Goal: Task Accomplishment & Management: Manage account settings

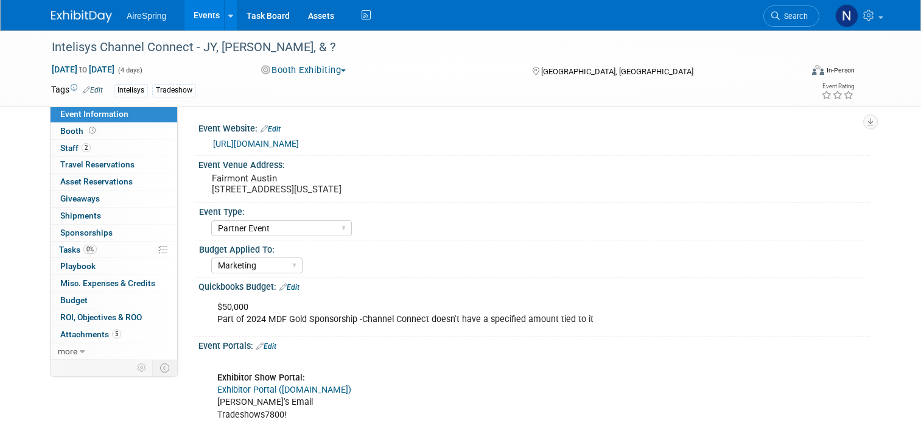
select select "Partner Event"
select select "Marketing"
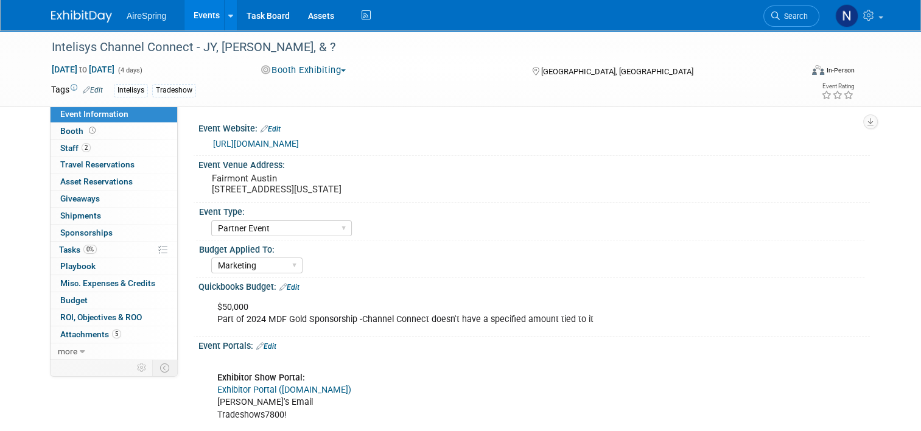
click at [184, 25] on link "Events" at bounding box center [206, 15] width 44 height 30
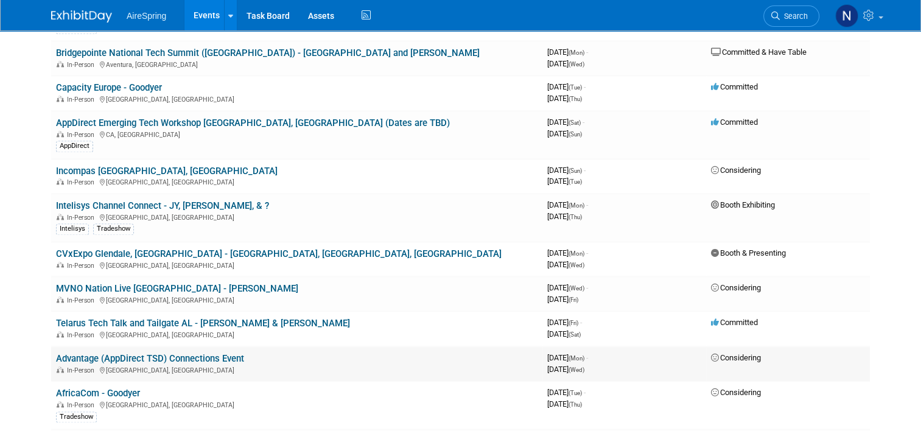
scroll to position [1643, 0]
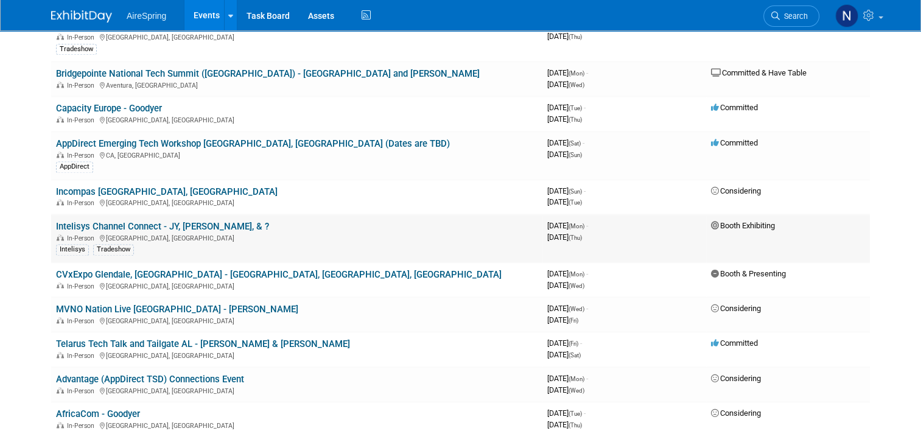
click at [188, 221] on link "Intelisys Channel Connect - JY, [PERSON_NAME], & ?" at bounding box center [162, 226] width 213 height 11
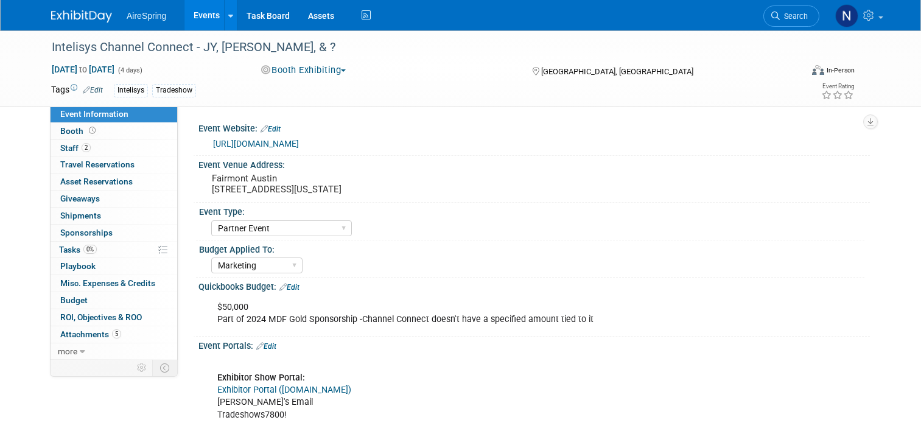
select select "Partner Event"
select select "Marketing"
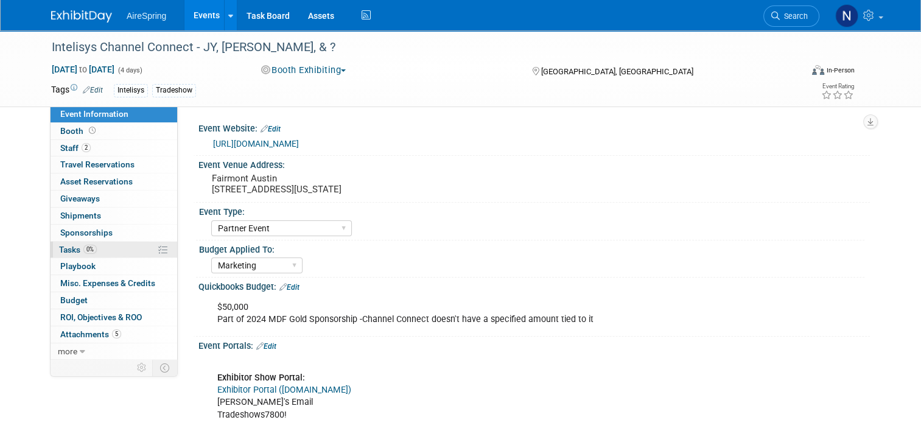
click at [74, 251] on span "Tasks 0%" at bounding box center [78, 250] width 38 height 10
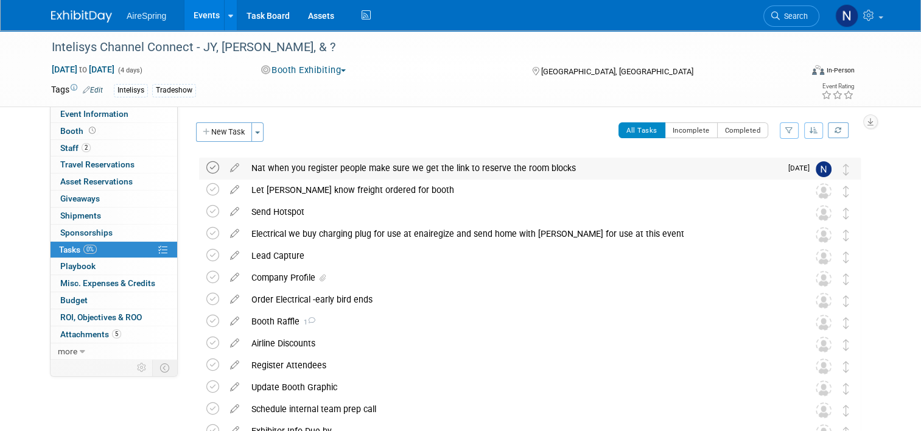
click at [206, 171] on icon at bounding box center [212, 167] width 13 height 13
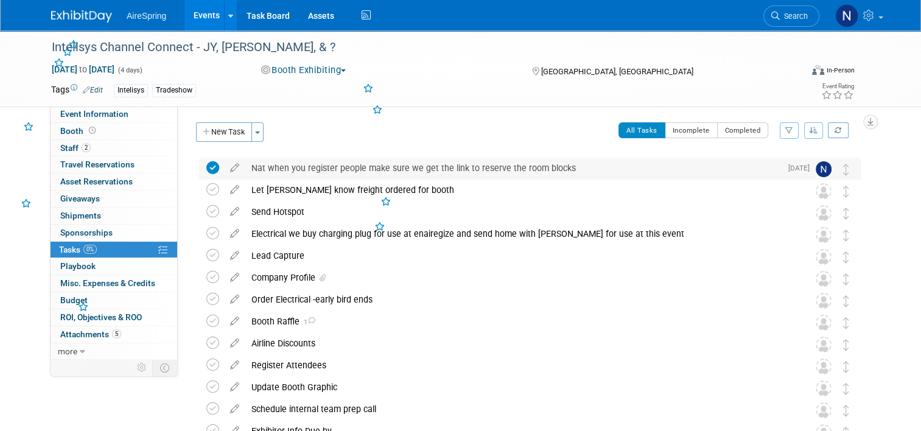
click at [271, 166] on div "Nat when you register people make sure we get the link to reserve the room bloc…" at bounding box center [513, 168] width 536 height 21
click at [246, 167] on div "Nat when you register people make sure we get the link to reserve the room bloc…" at bounding box center [513, 168] width 536 height 21
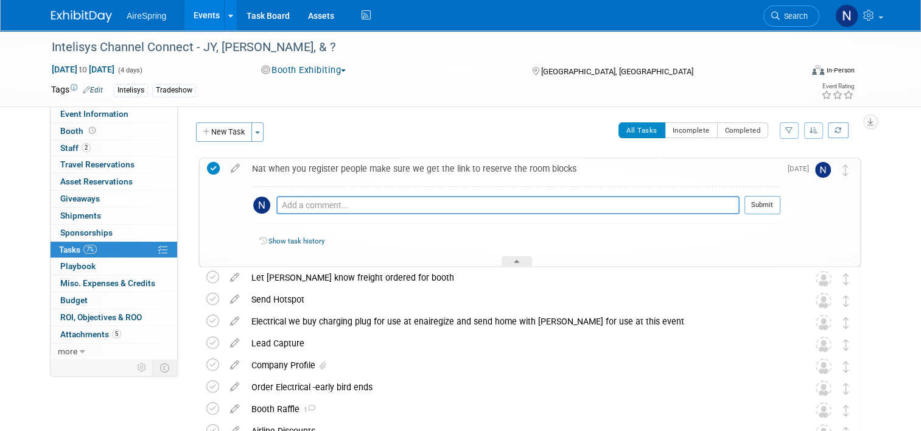
drag, startPoint x: 246, startPoint y: 167, endPoint x: 292, endPoint y: 195, distance: 53.5
click at [292, 195] on div "Pro tip: Press Ctrl-Enter to submit comment. Submit" at bounding box center [516, 208] width 527 height 44
click at [299, 203] on textarea at bounding box center [507, 205] width 463 height 18
type textarea "T"
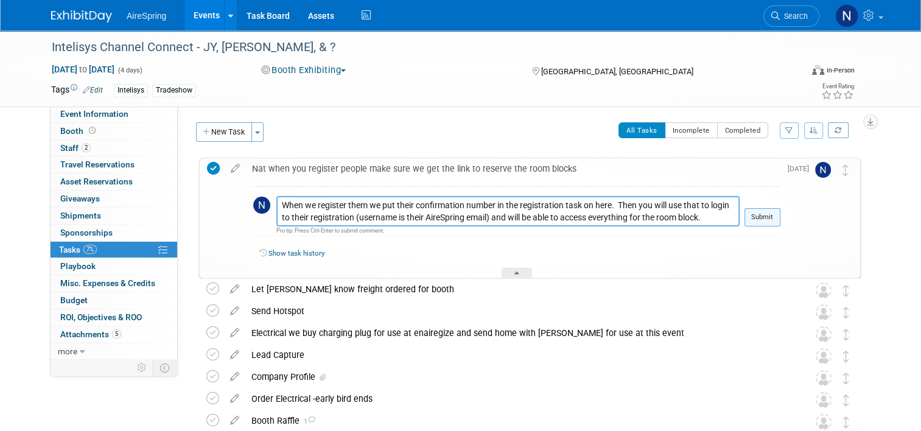
type textarea "When we register them we put their confirmation number in the registration task…"
drag, startPoint x: 786, startPoint y: 223, endPoint x: 660, endPoint y: 214, distance: 126.3
click at [780, 223] on button "Submit" at bounding box center [762, 217] width 36 height 18
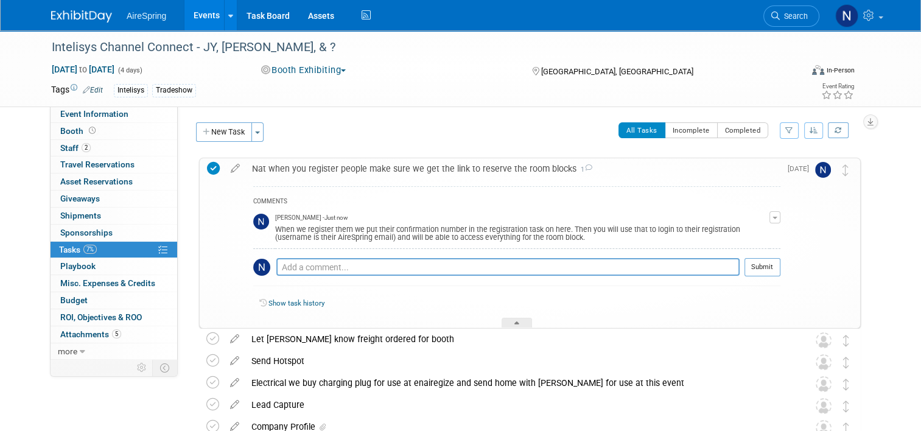
click at [531, 168] on div "Nat when you register people make sure we get the link to reserve the room bloc…" at bounding box center [513, 168] width 534 height 21
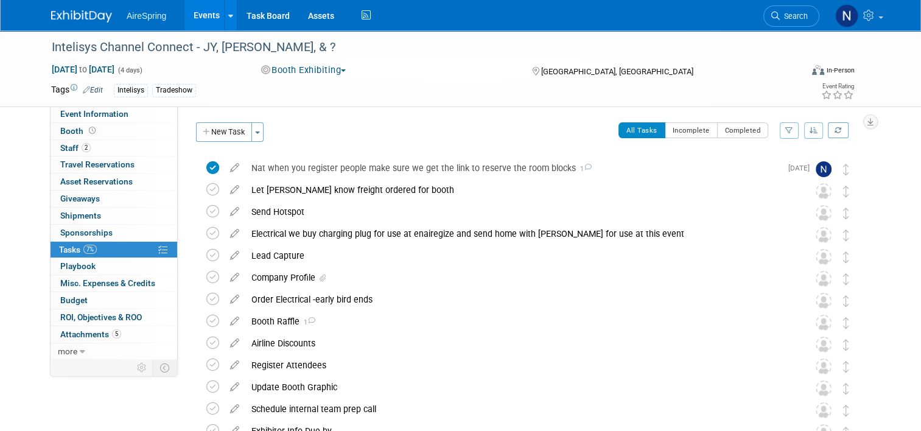
click at [234, 170] on icon at bounding box center [234, 165] width 21 height 15
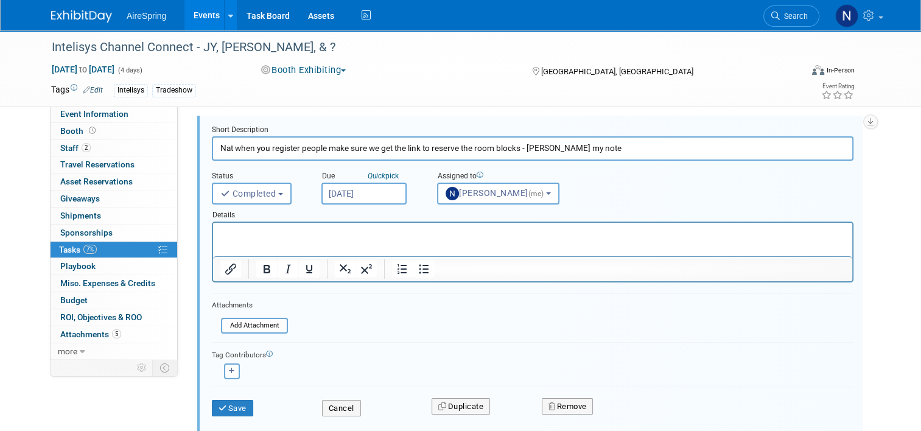
scroll to position [122, 0]
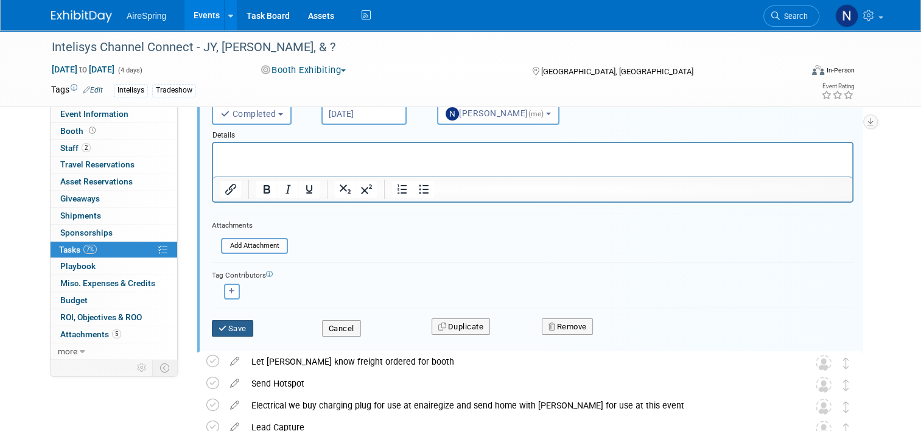
type input "Nat when you register people make sure we get the link to reserve the room bloc…"
click at [218, 328] on icon "submit" at bounding box center [223, 328] width 10 height 8
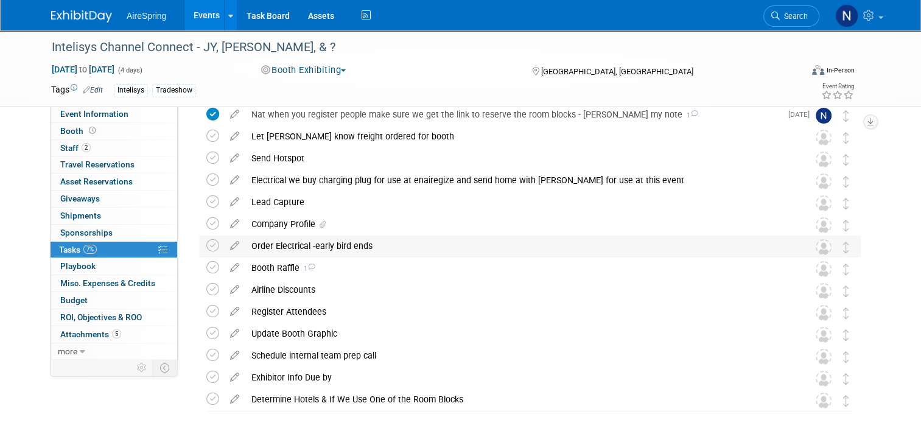
scroll to position [0, 0]
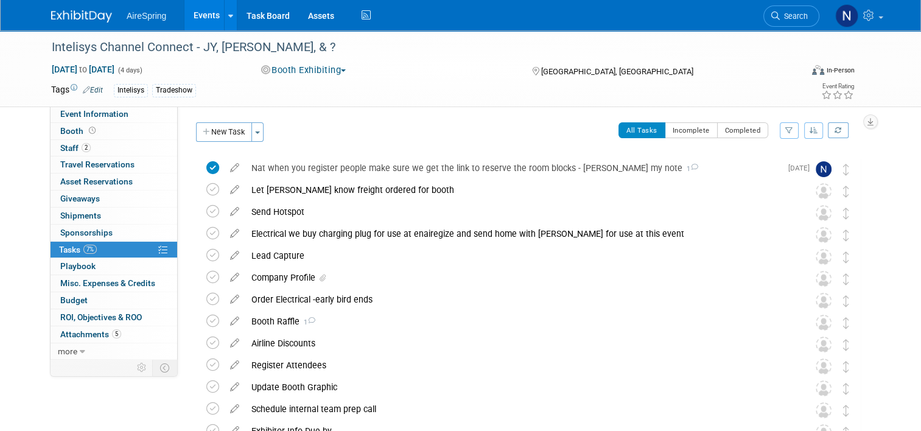
click at [201, 17] on link "Events" at bounding box center [206, 15] width 44 height 30
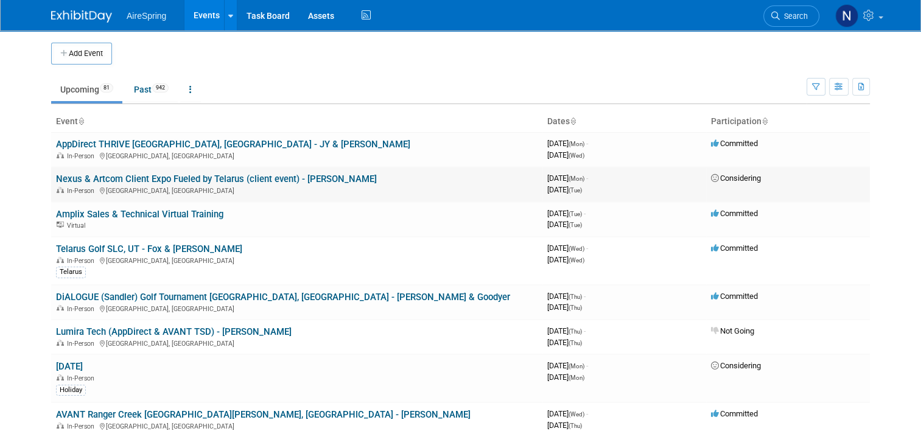
scroll to position [61, 0]
